Goal: Task Accomplishment & Management: Manage account settings

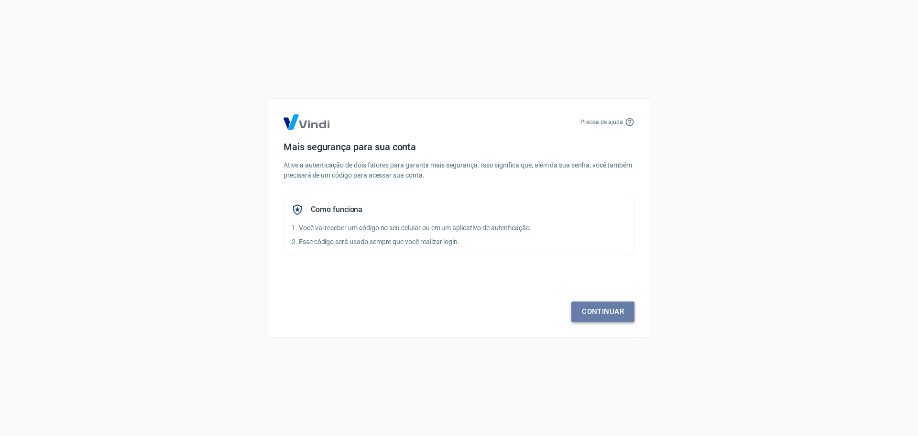
click at [601, 315] on link "Continuar" at bounding box center [603, 311] width 63 height 20
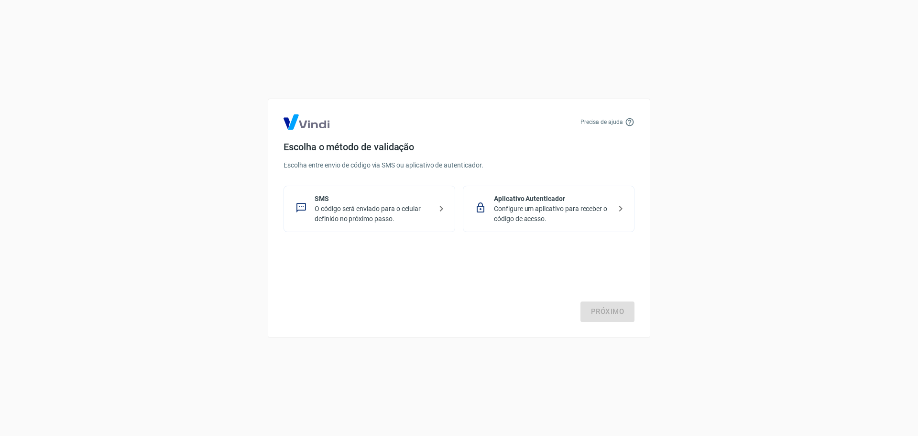
click at [350, 212] on p "O código será enviado para o celular definido no próximo passo." at bounding box center [373, 214] width 117 height 20
click at [622, 315] on link "Próximo" at bounding box center [608, 311] width 54 height 20
